Goal: Task Accomplishment & Management: Manage account settings

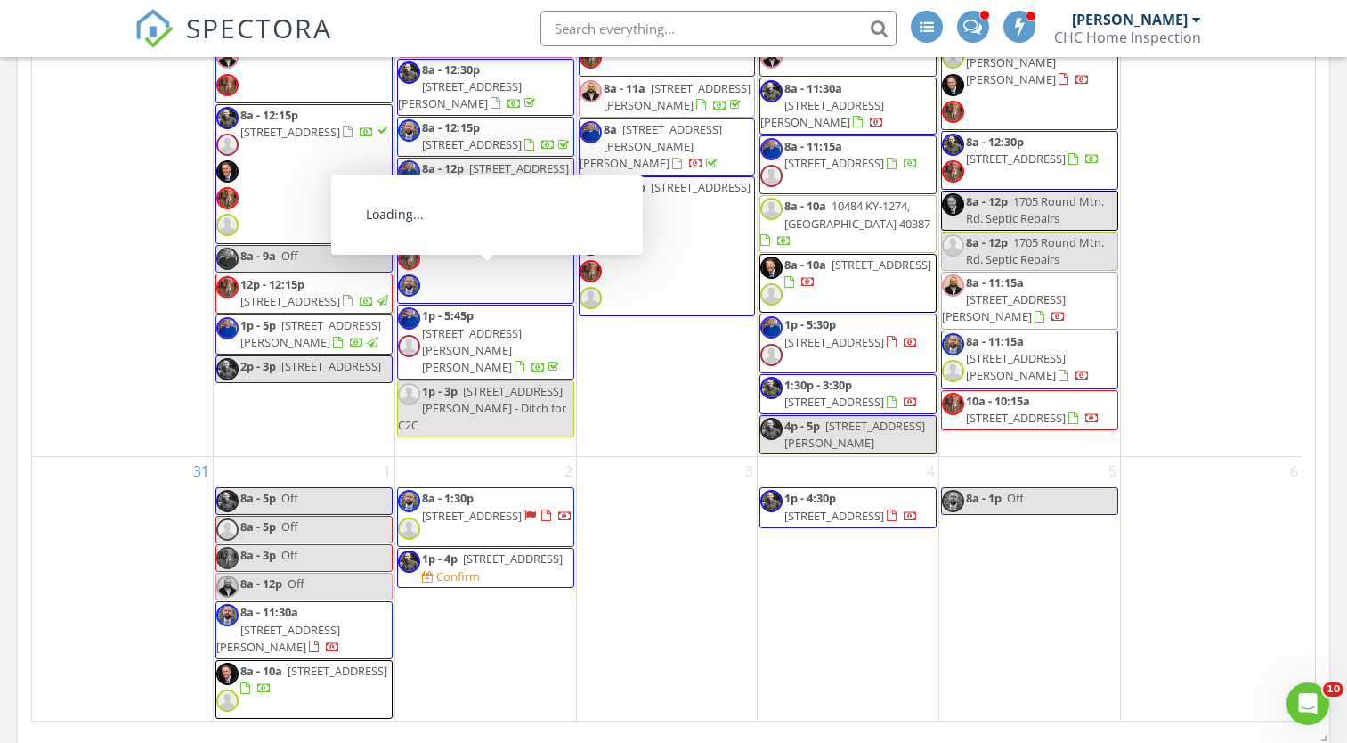
scroll to position [2137, 0]
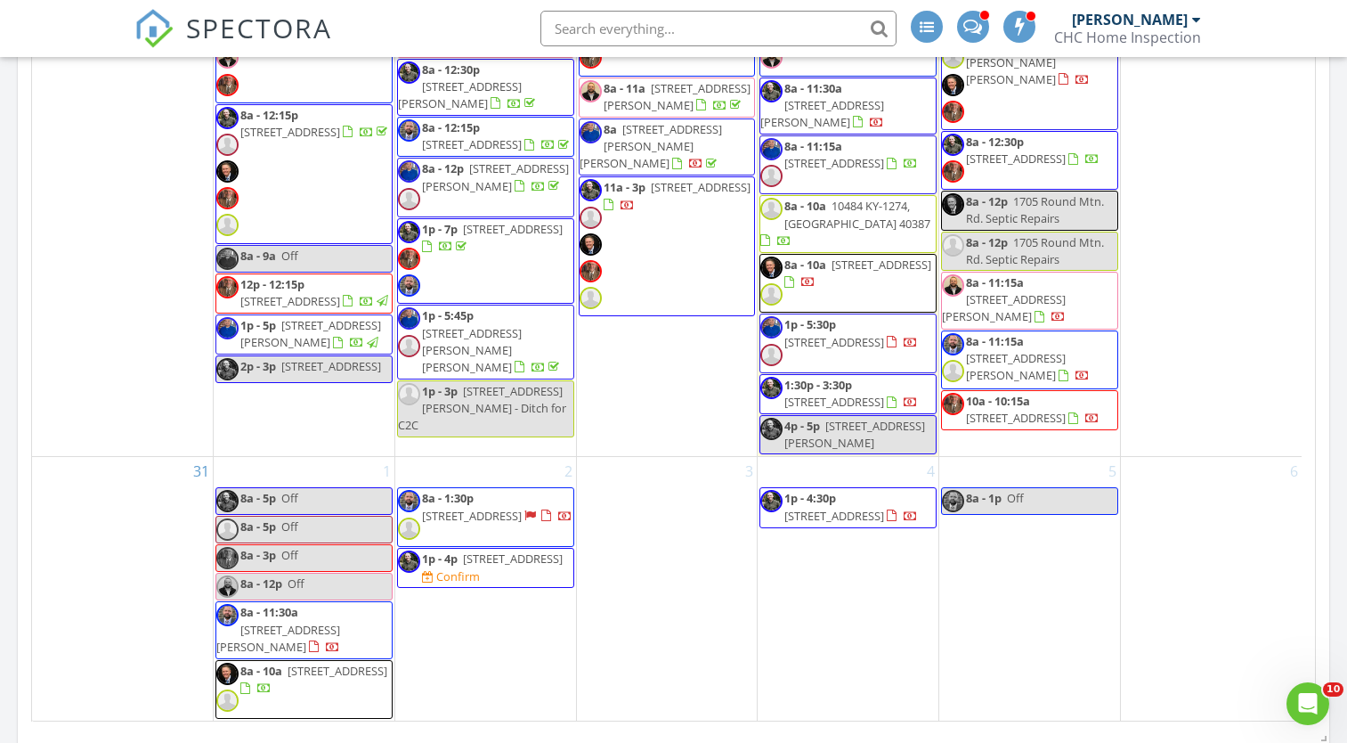
drag, startPoint x: 392, startPoint y: 429, endPoint x: 474, endPoint y: 425, distance: 82.1
click at [474, 302] on span "1p - 7p 237 Woodspoint Rd, Lexington 40502" at bounding box center [485, 261] width 175 height 81
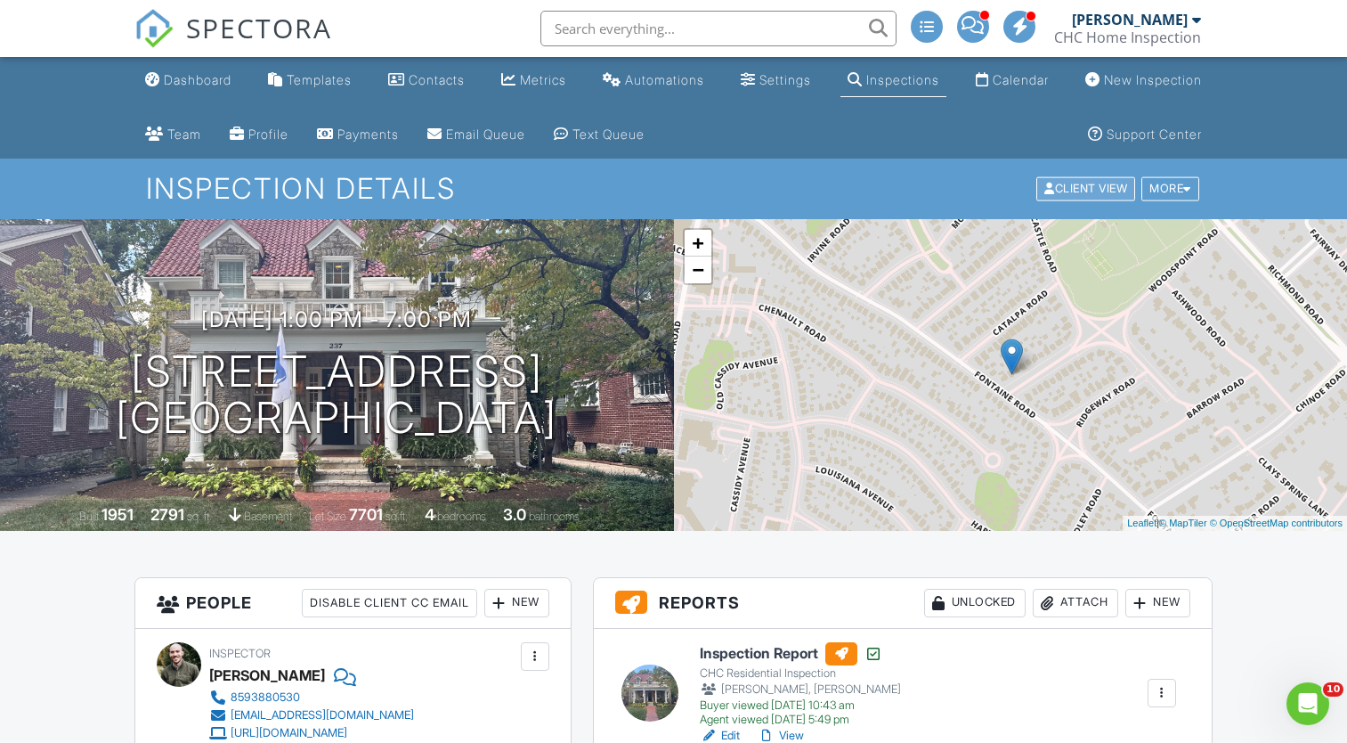
click at [1050, 192] on div "Client View" at bounding box center [1086, 189] width 99 height 24
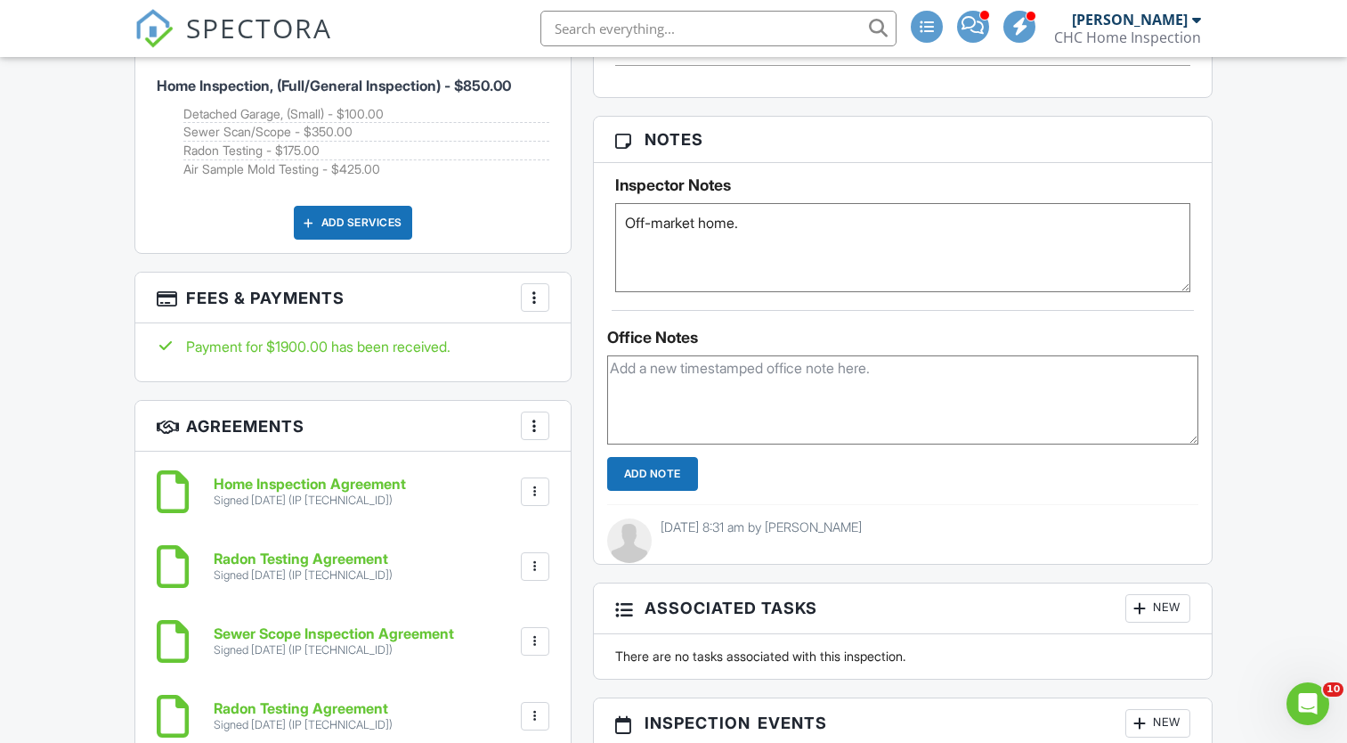
scroll to position [1514, 0]
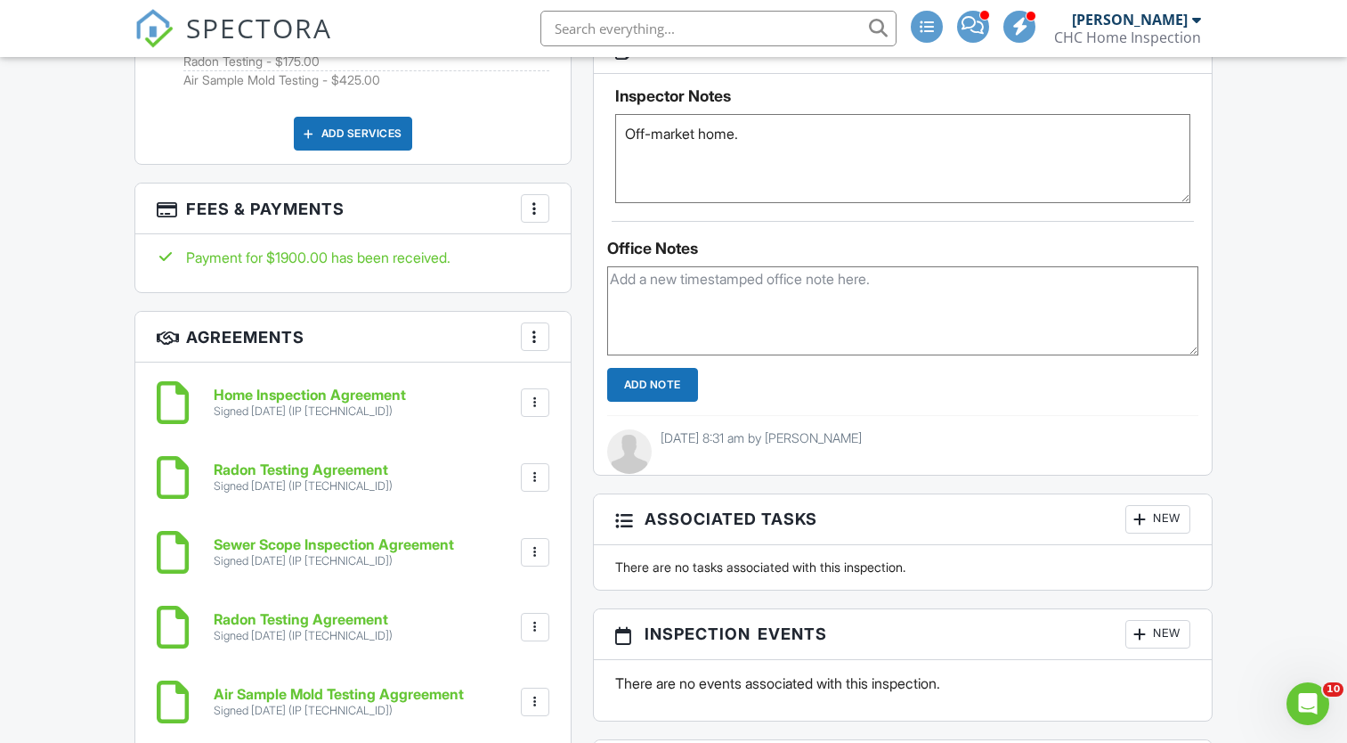
click at [532, 216] on div at bounding box center [535, 208] width 18 height 18
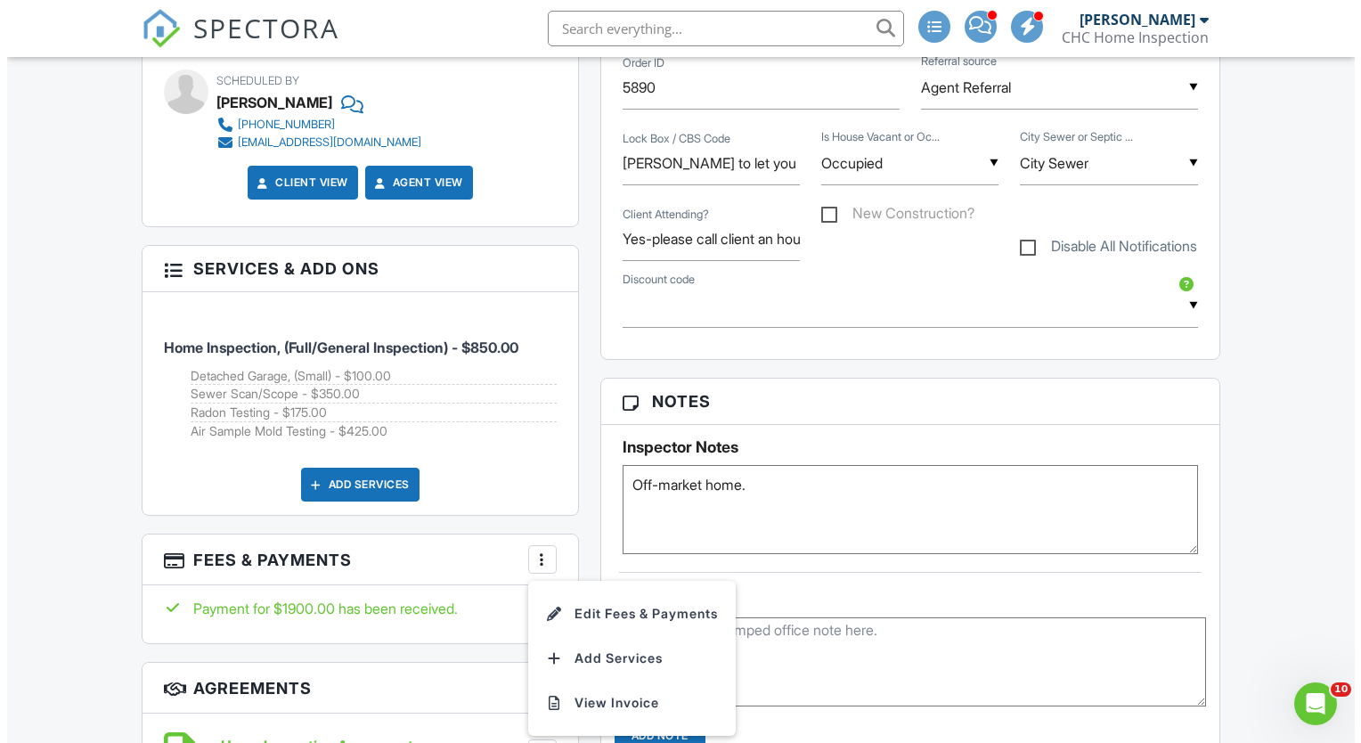
scroll to position [1158, 0]
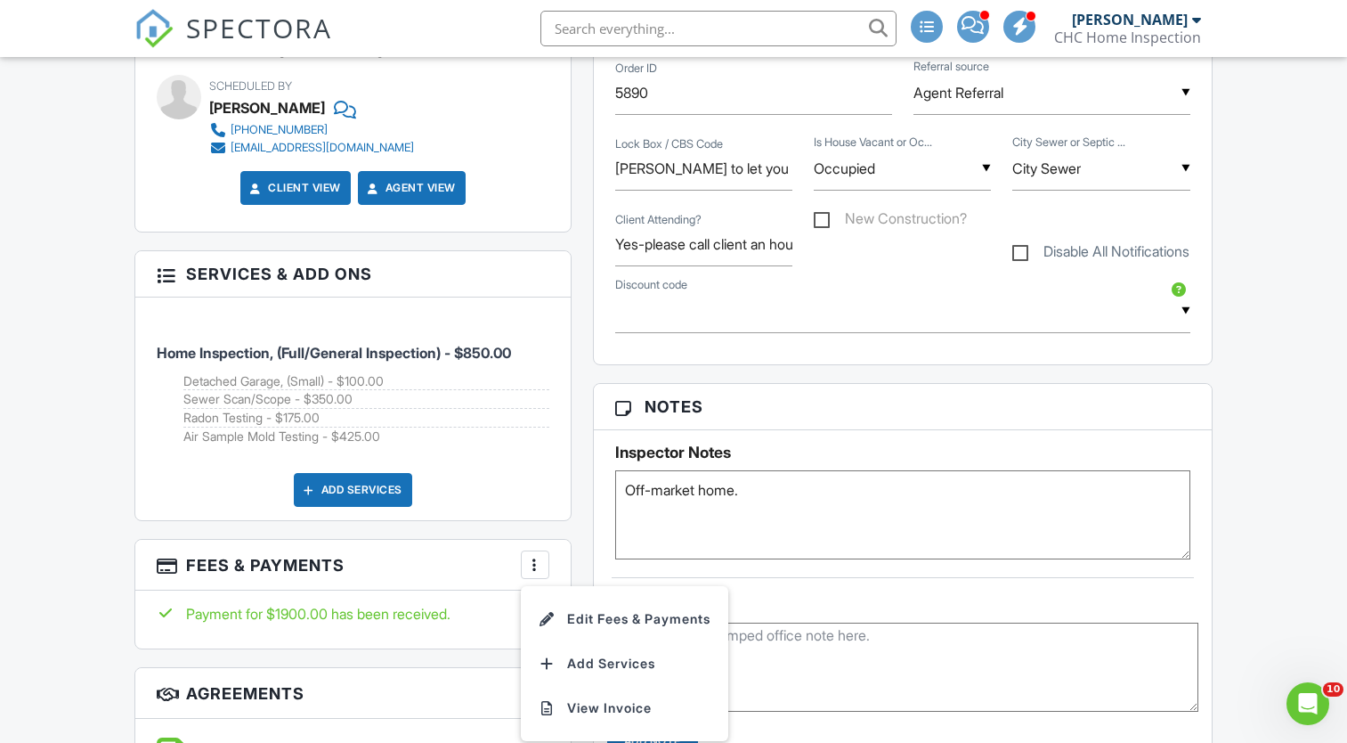
click at [346, 486] on div "Add Services" at bounding box center [353, 490] width 118 height 34
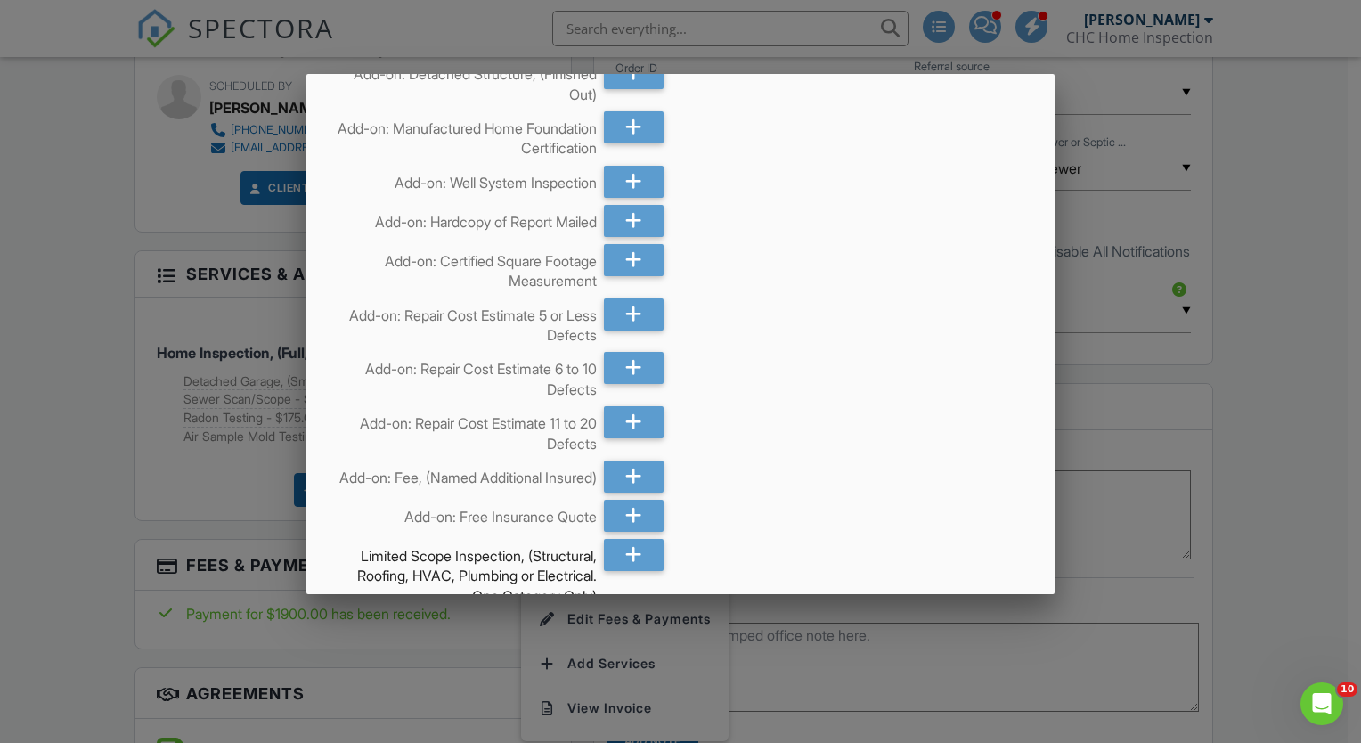
scroll to position [445, 0]
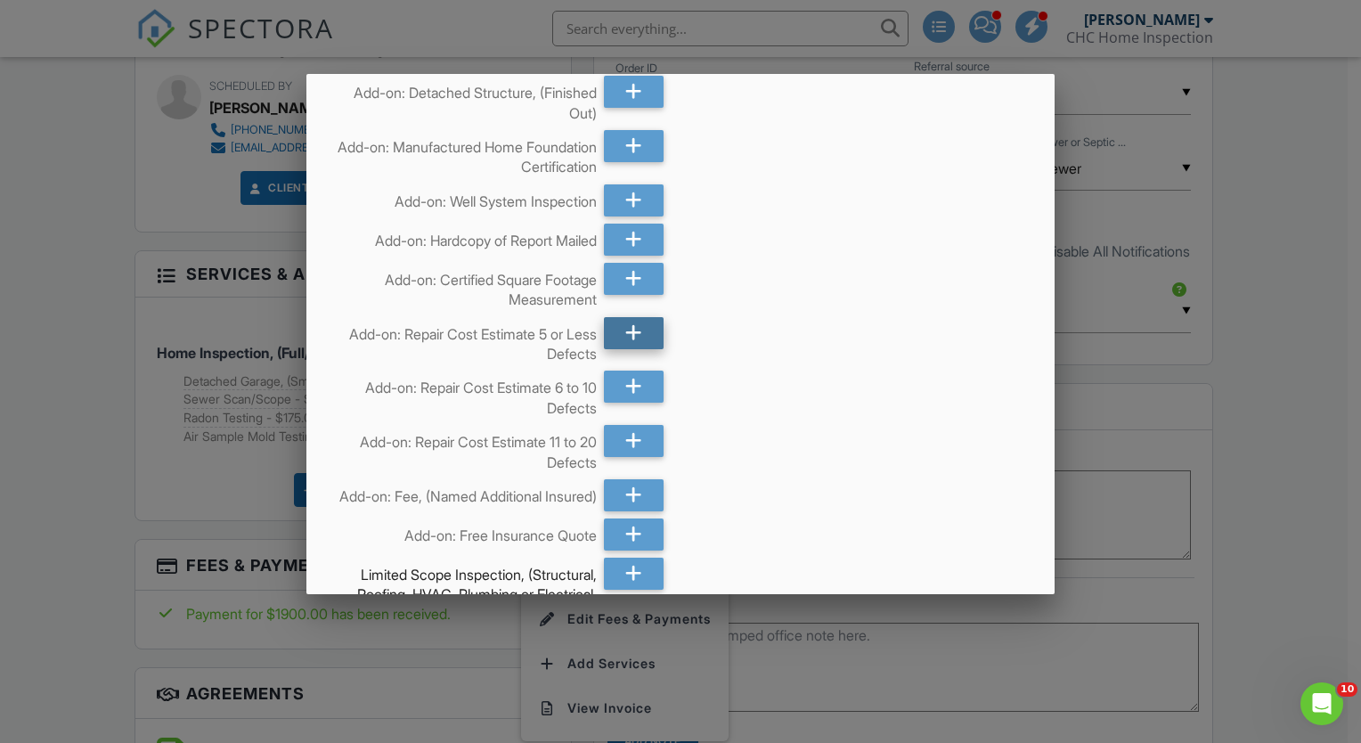
click at [631, 332] on icon at bounding box center [633, 333] width 17 height 32
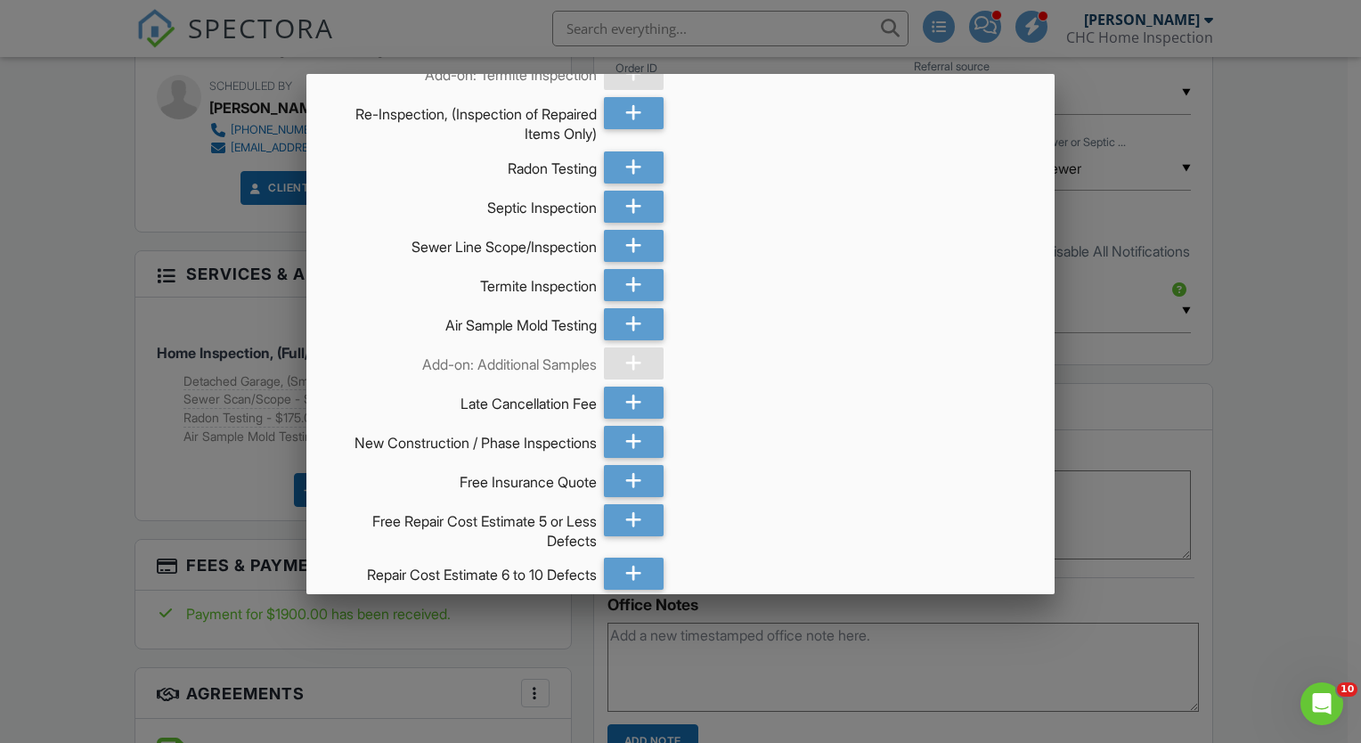
scroll to position [3016, 0]
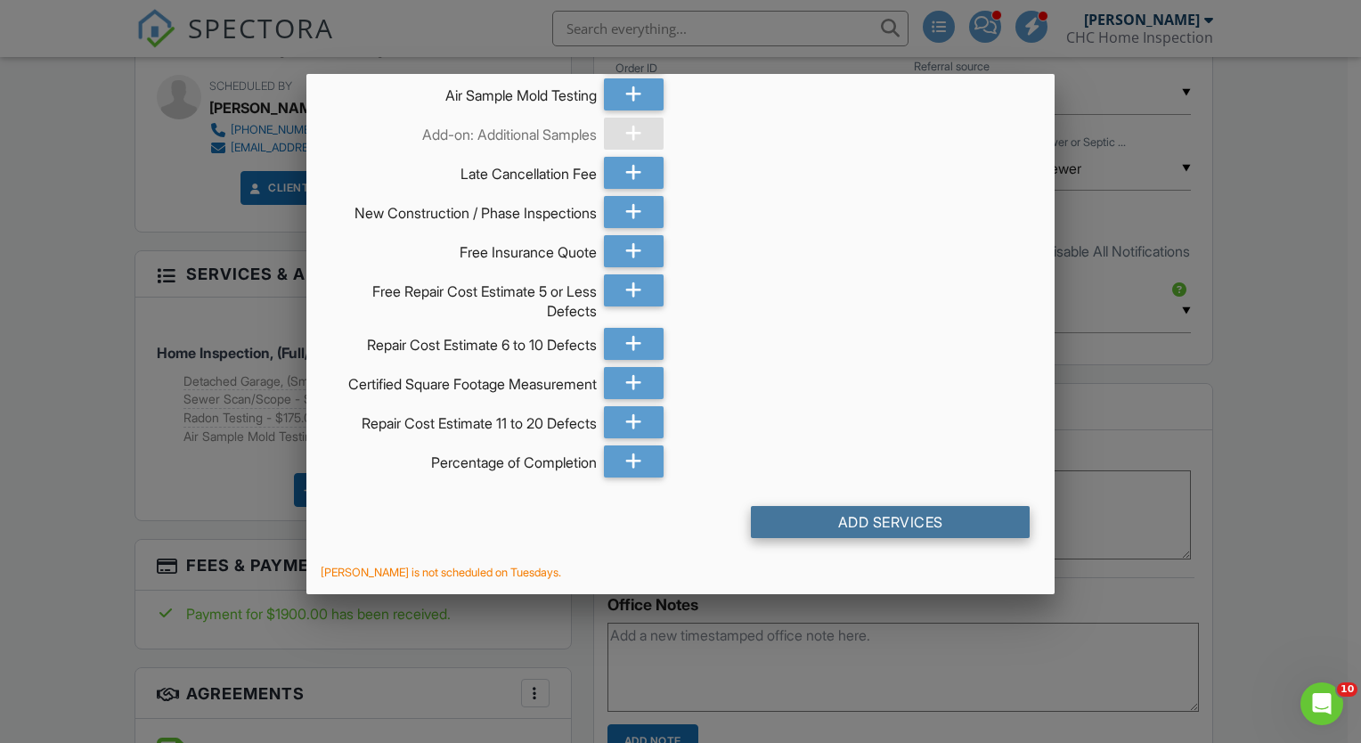
click at [839, 512] on div "Add Services" at bounding box center [890, 522] width 279 height 32
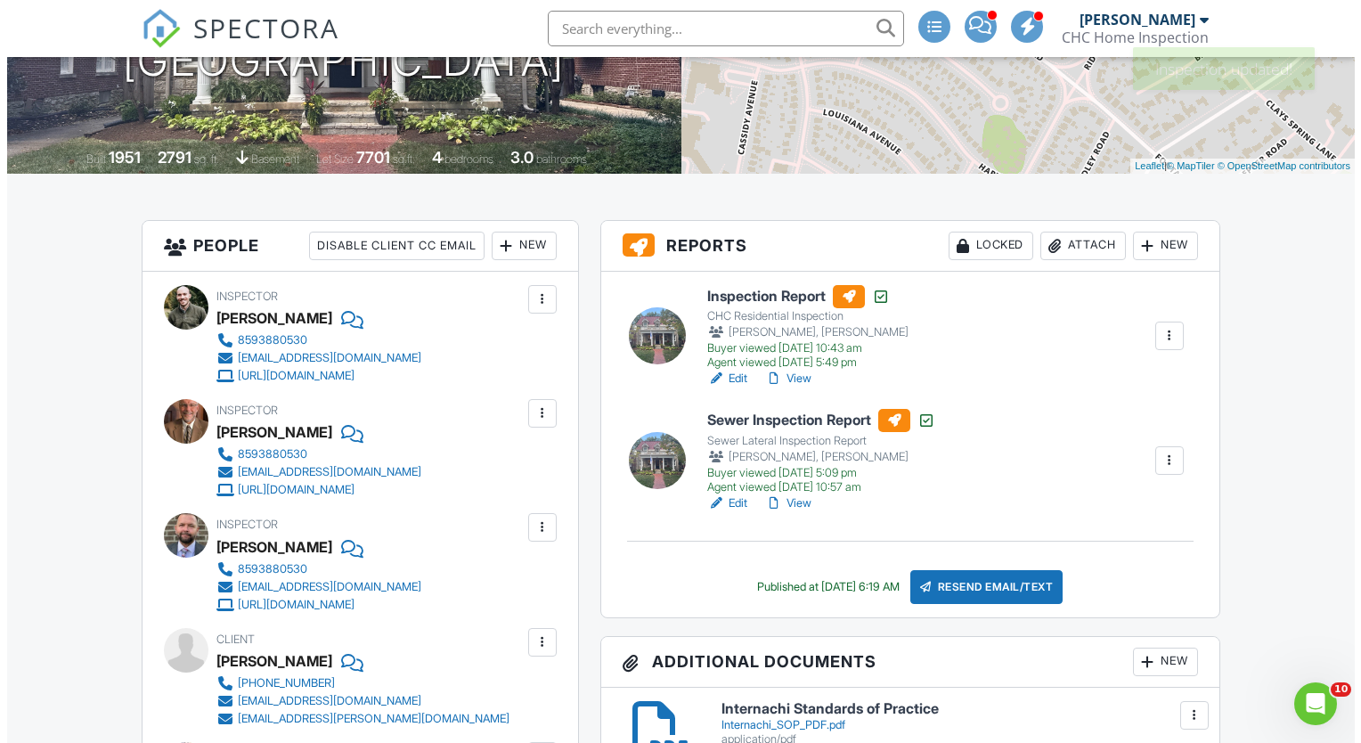
scroll to position [356, 0]
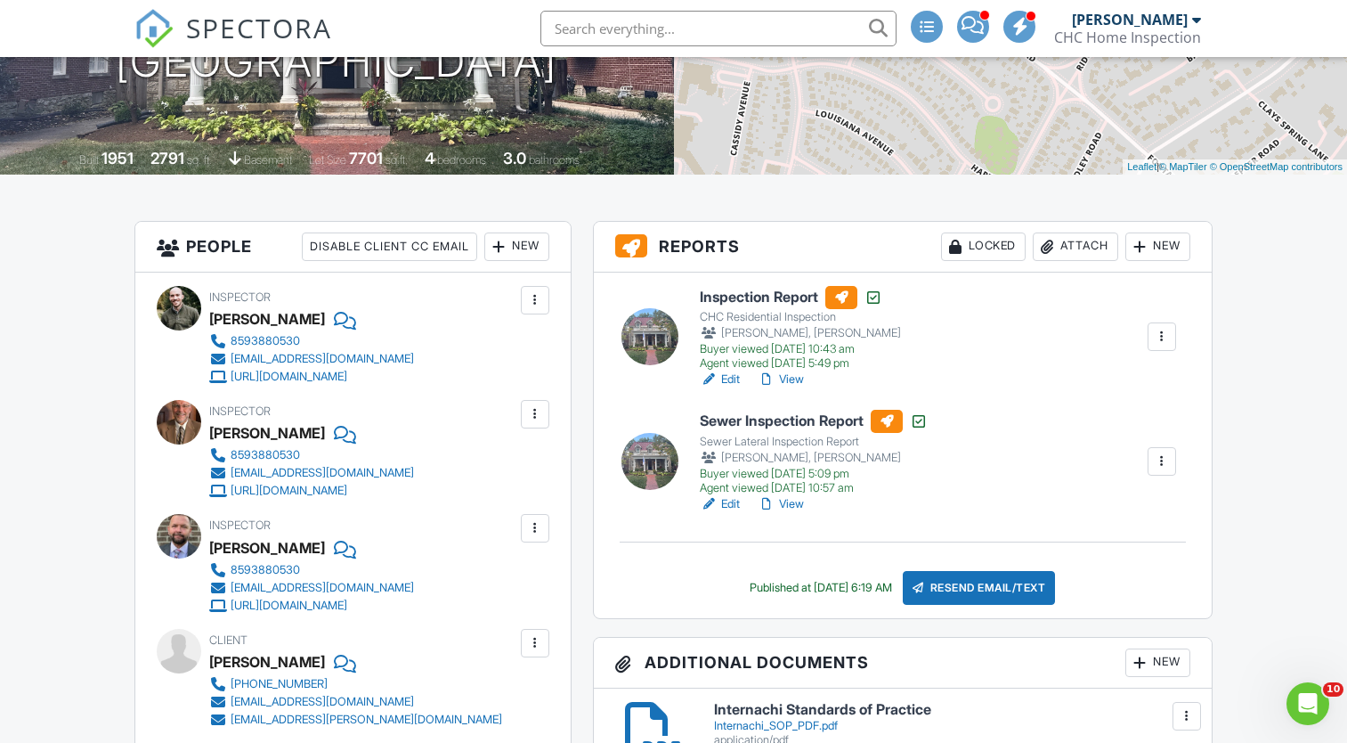
click at [1087, 250] on div "Attach" at bounding box center [1075, 246] width 85 height 28
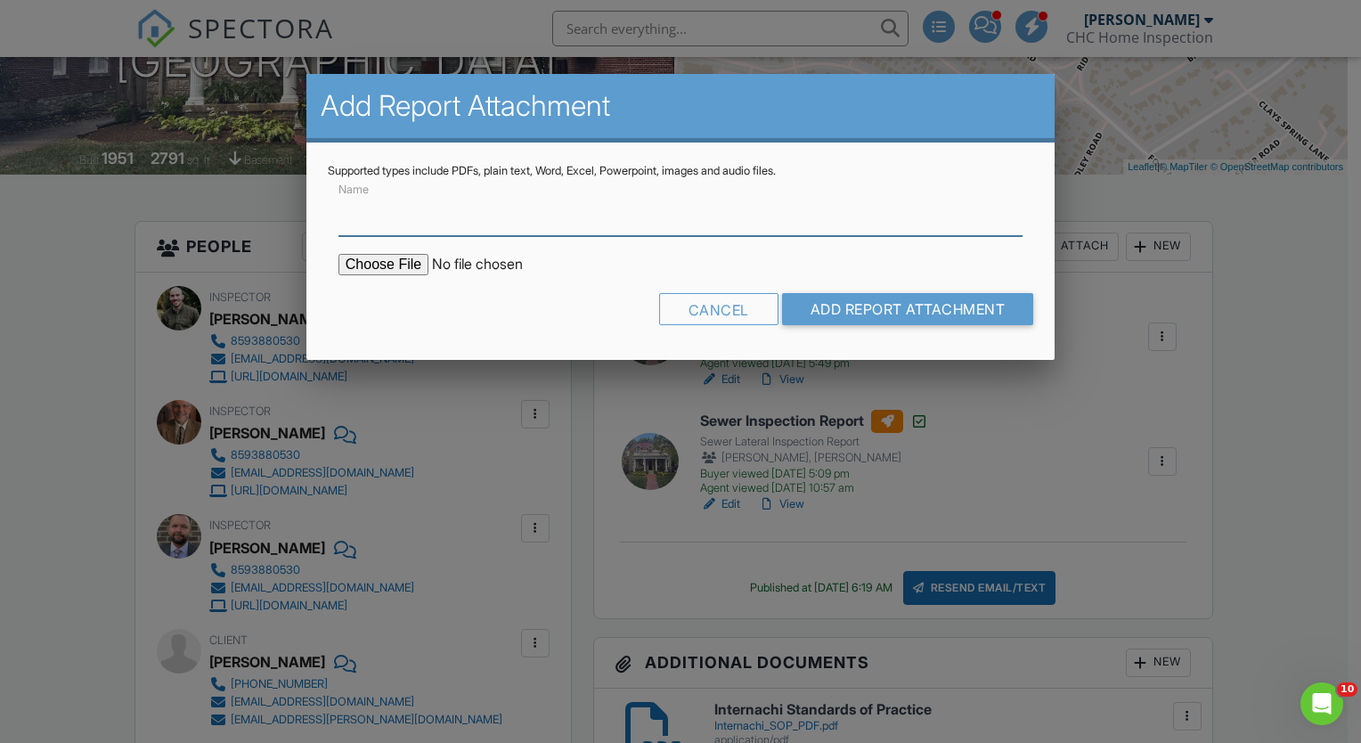
click at [680, 233] on input "Name" at bounding box center [680, 214] width 684 height 44
type input "C2C Budget Estimate"
click at [407, 262] on input "file" at bounding box center [489, 264] width 303 height 21
type input "C:\fakepath\237 Woodspoint Road.pdf"
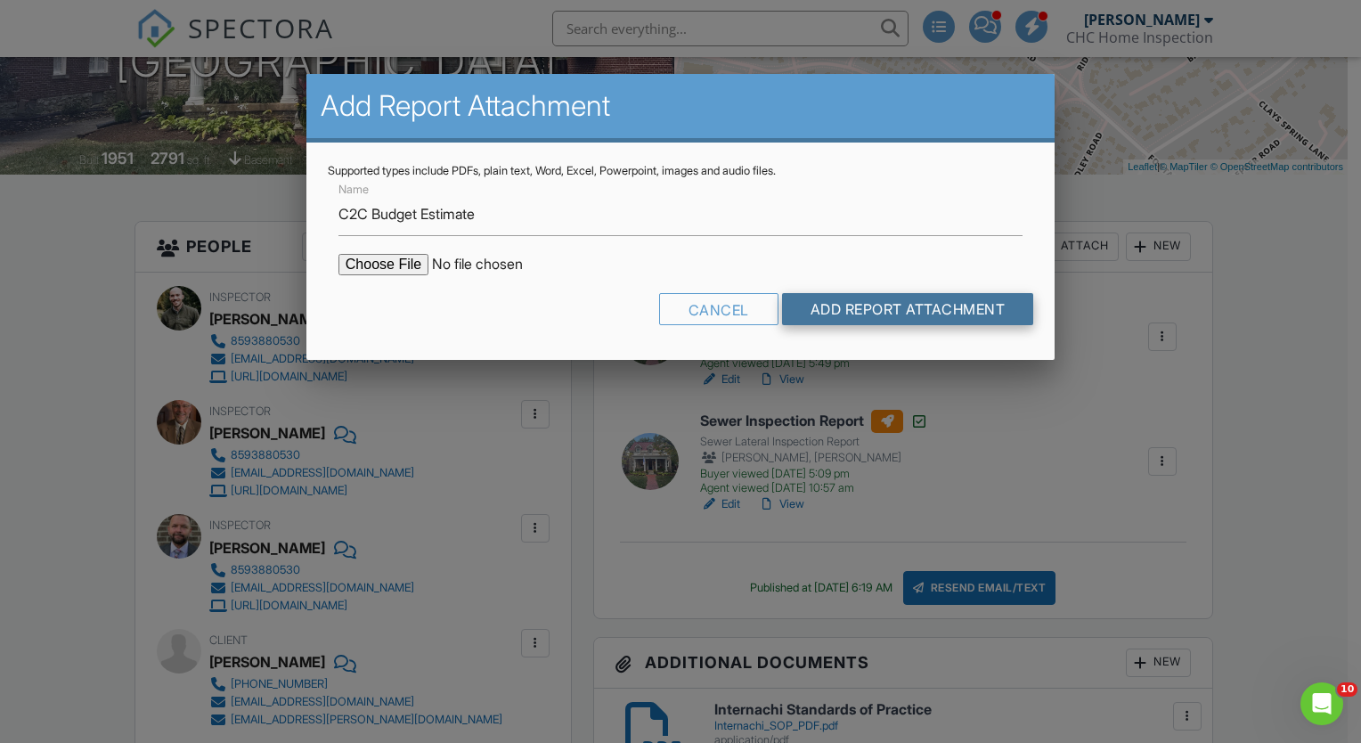
click at [854, 307] on input "Add Report Attachment" at bounding box center [908, 309] width 252 height 32
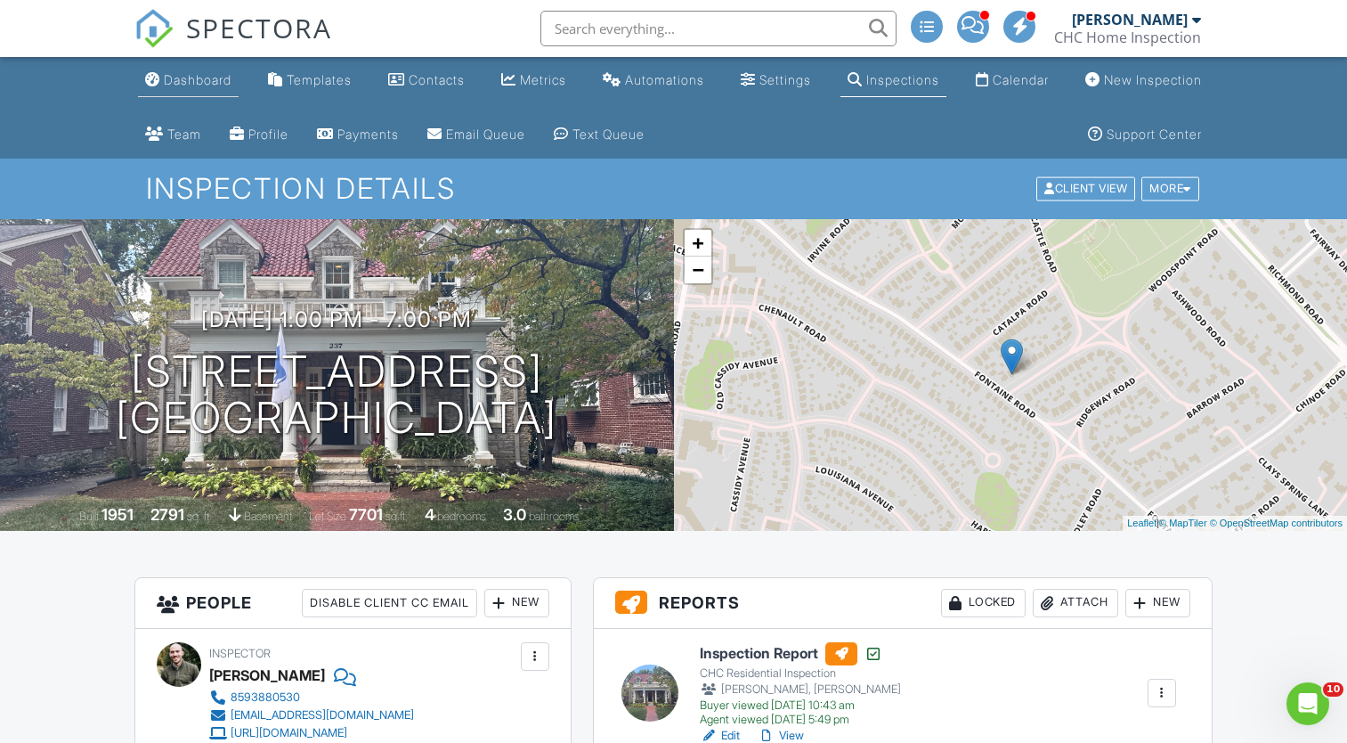
click at [173, 84] on div "Dashboard" at bounding box center [198, 79] width 68 height 15
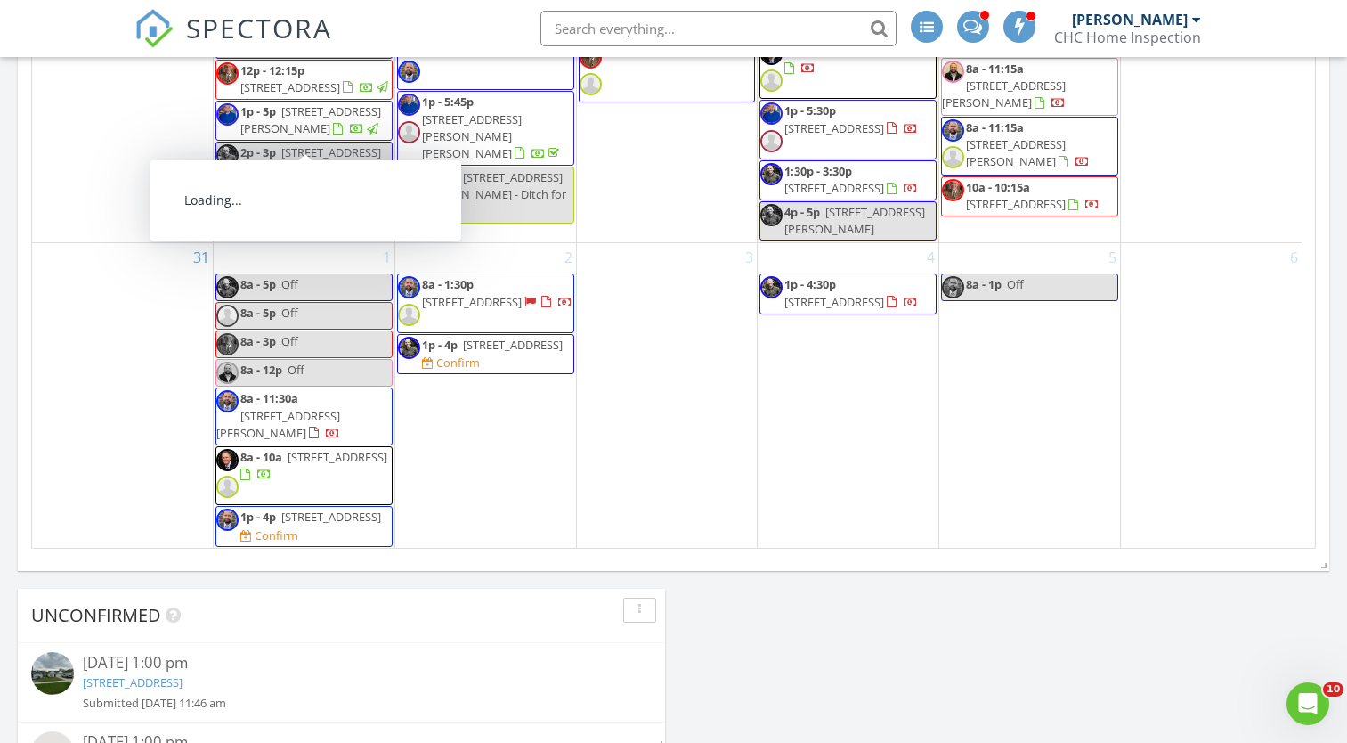
scroll to position [1425, 0]
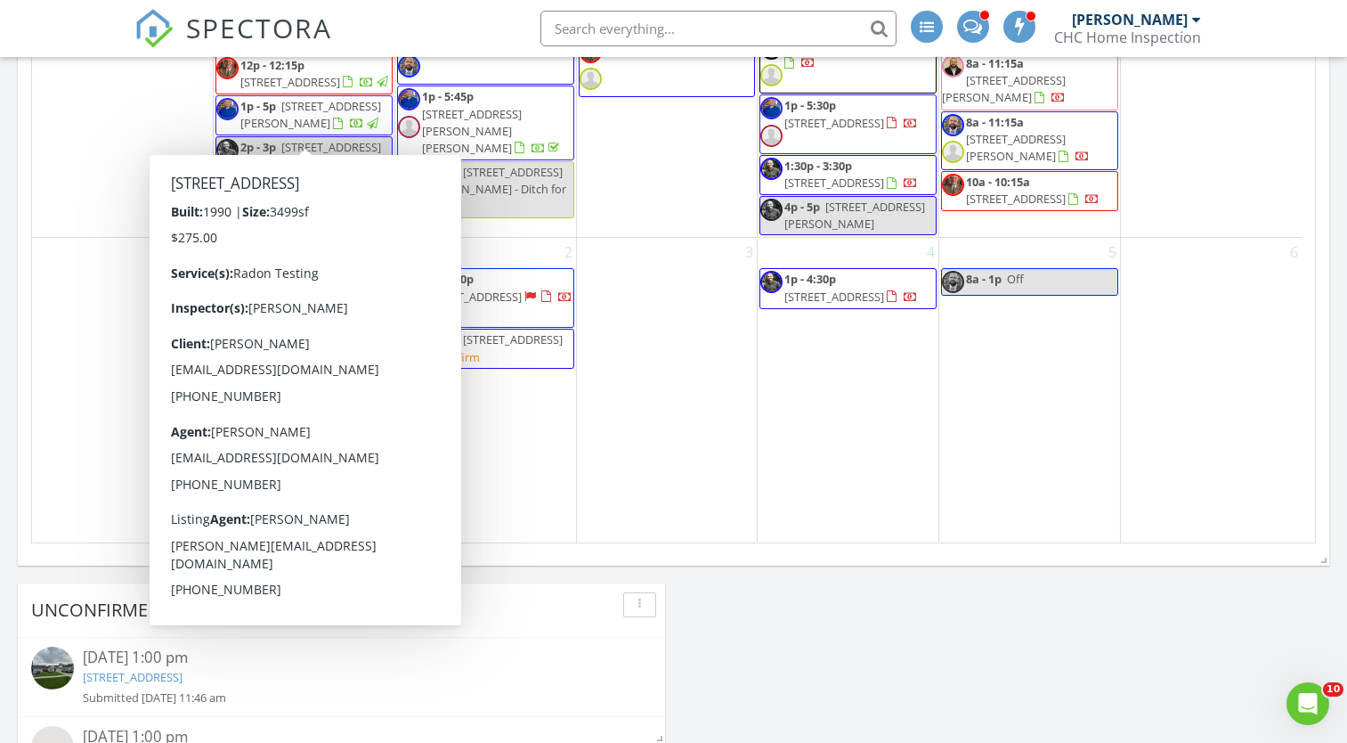
click at [62, 167] on div "24" at bounding box center [122, 2] width 181 height 469
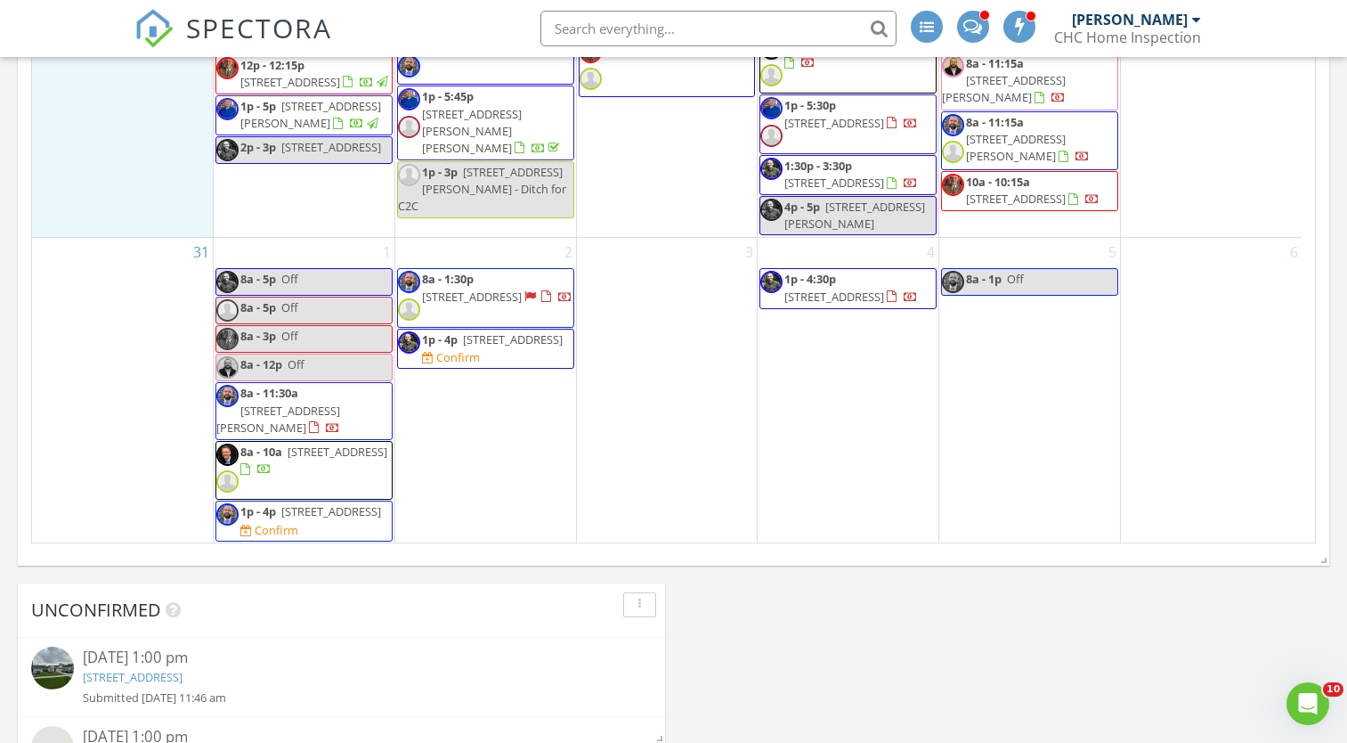
click at [288, 460] on span "[STREET_ADDRESS]" at bounding box center [338, 452] width 100 height 16
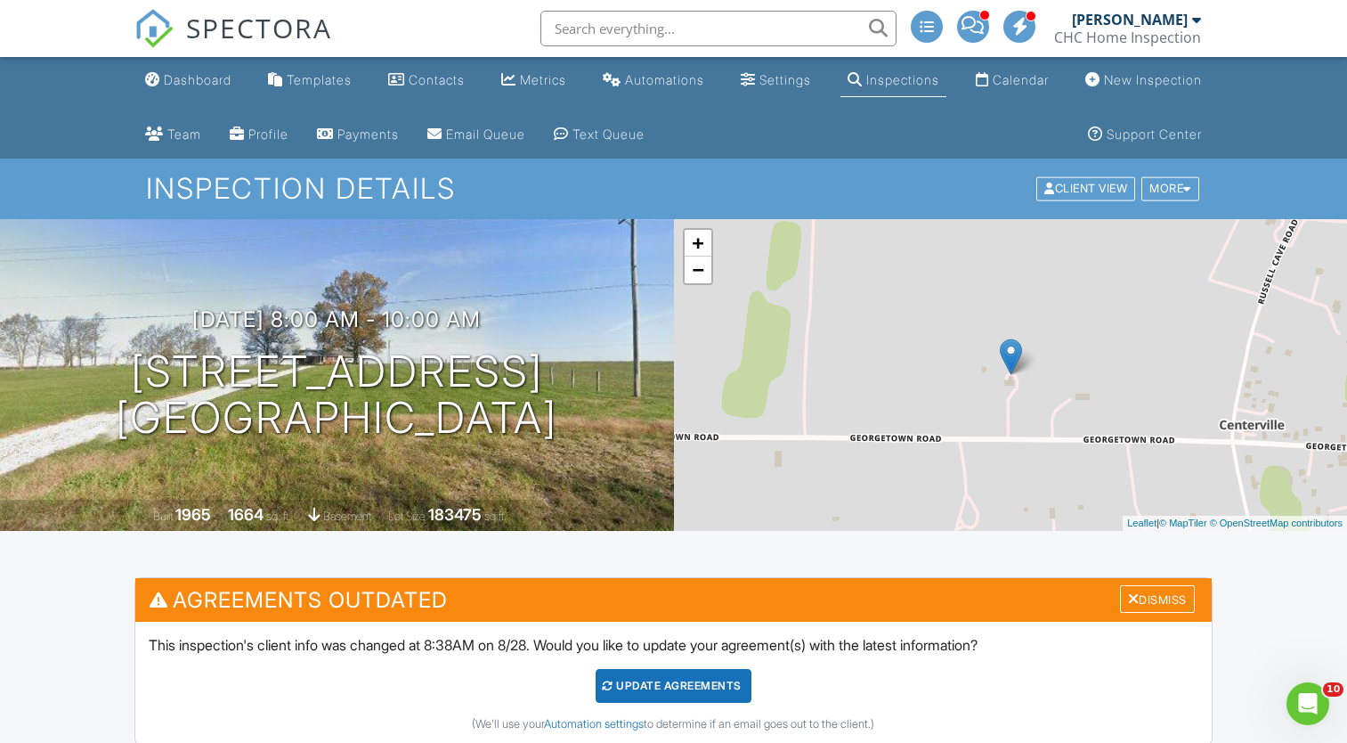
click at [192, 76] on div "Dashboard" at bounding box center [198, 79] width 68 height 15
